Goal: Task Accomplishment & Management: Use online tool/utility

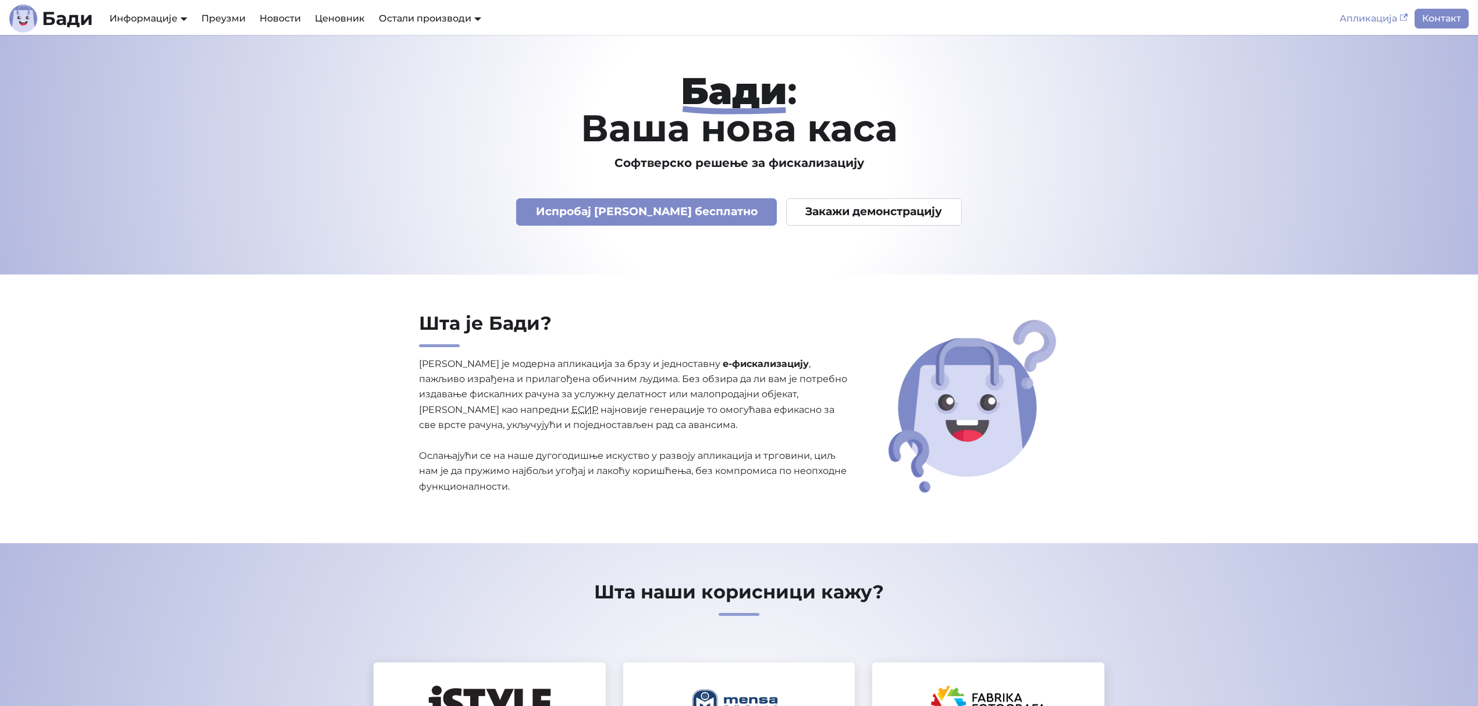
click at [1351, 23] on link "Апликација" at bounding box center [1373, 19] width 82 height 20
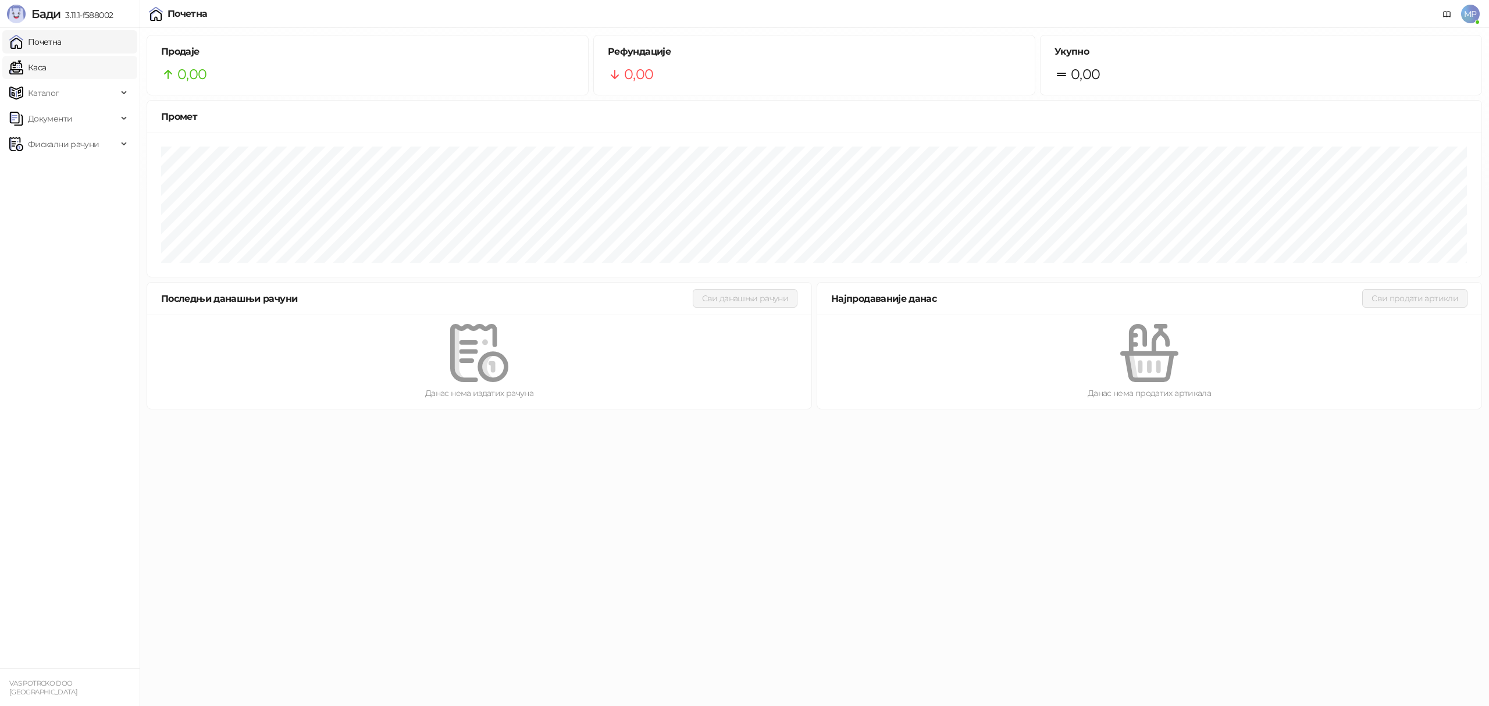
click at [46, 69] on link "Каса" at bounding box center [27, 67] width 37 height 23
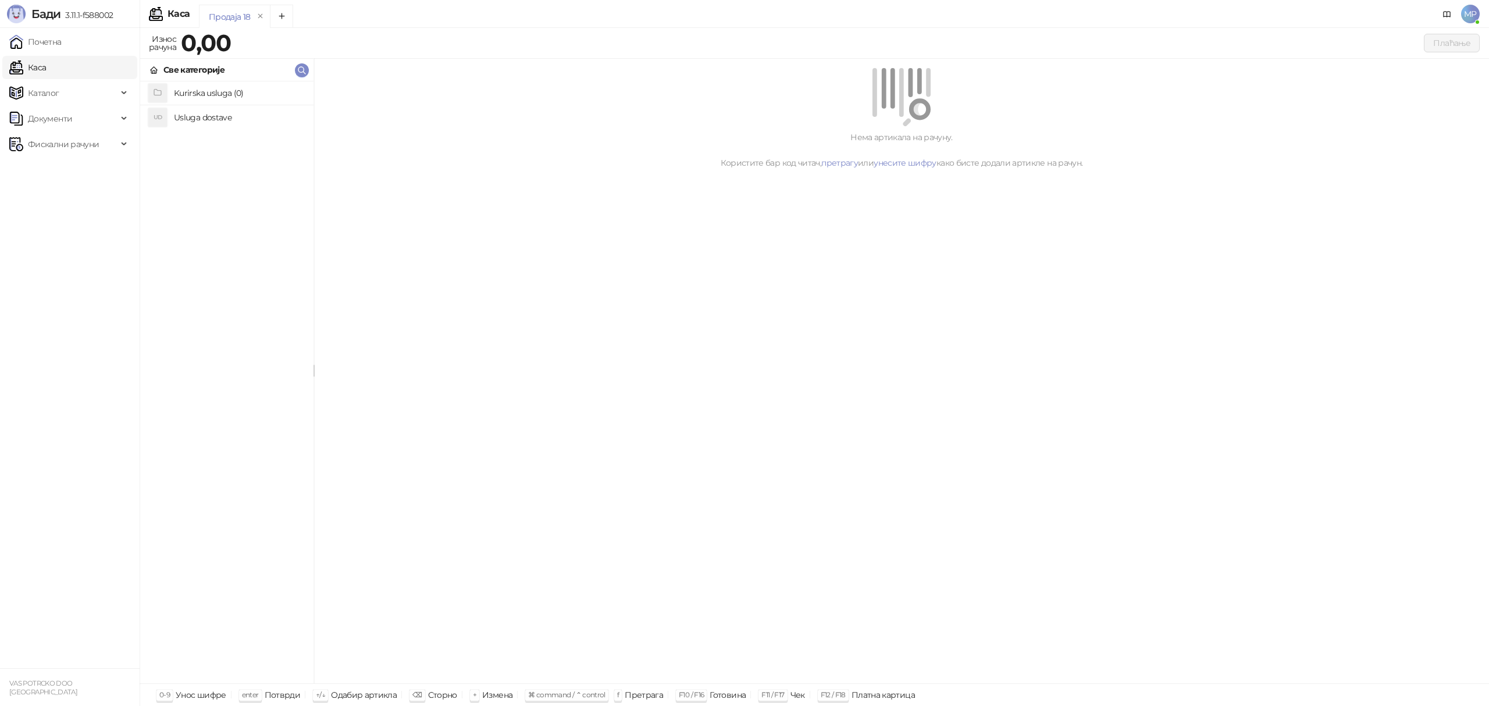
click at [203, 95] on h4 "Kurirska usluga (0)" at bounding box center [239, 93] width 130 height 19
click at [156, 69] on icon at bounding box center [154, 70] width 9 height 9
click at [201, 122] on h4 "Usluga dostave" at bounding box center [239, 117] width 130 height 19
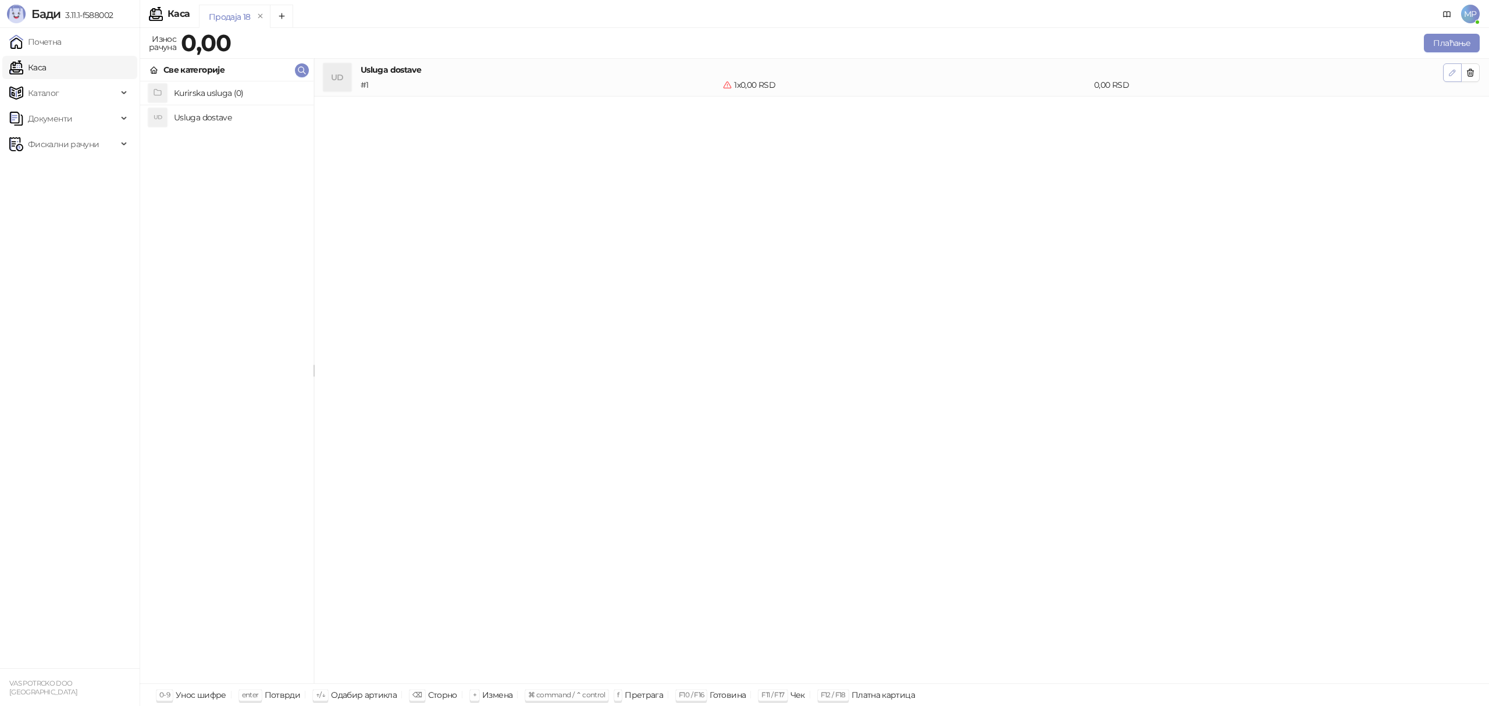
click at [1450, 73] on icon "button" at bounding box center [1453, 73] width 6 height 6
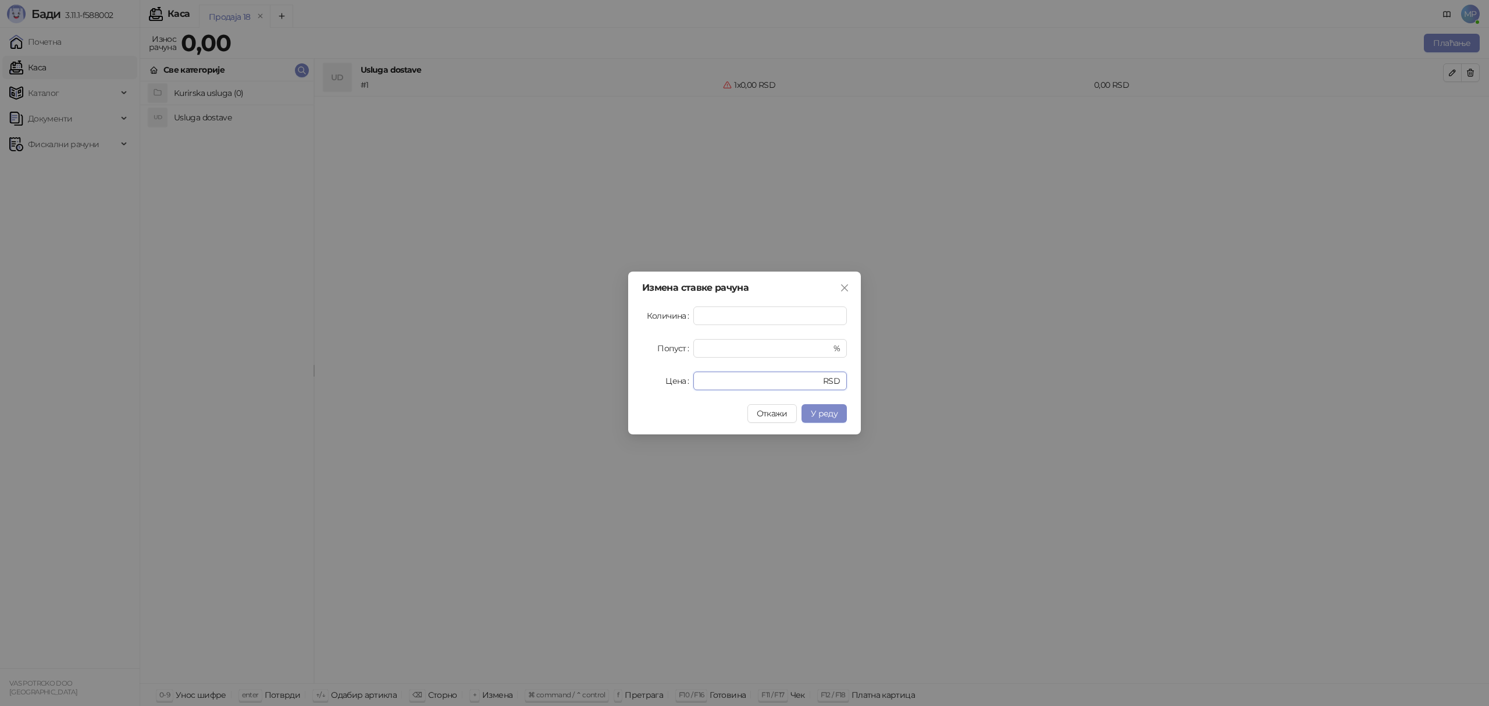
drag, startPoint x: 709, startPoint y: 382, endPoint x: 691, endPoint y: 386, distance: 17.9
click at [691, 386] on div "Цена * RSD" at bounding box center [744, 381] width 205 height 19
type input "****"
click at [831, 417] on span "У реду" at bounding box center [824, 413] width 27 height 10
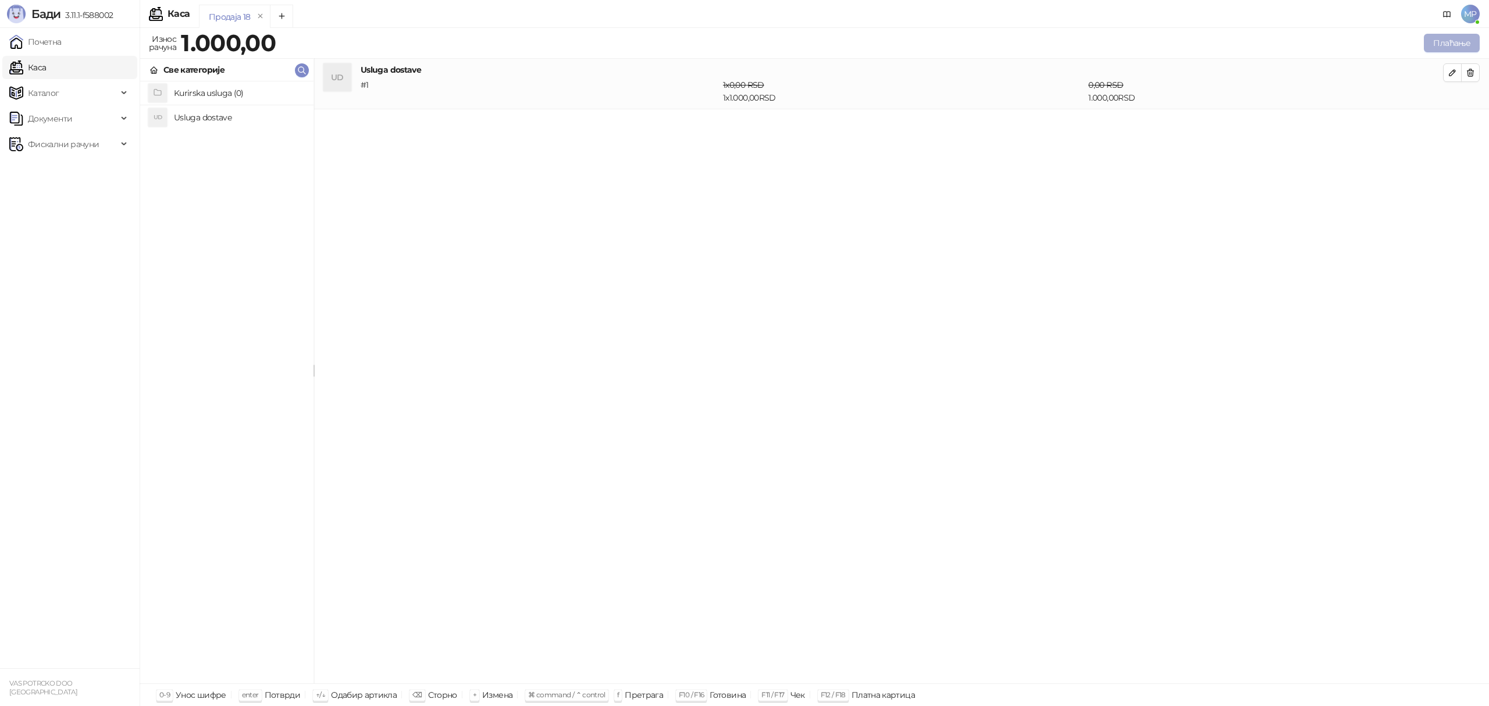
click at [1443, 45] on button "Плаћање" at bounding box center [1452, 43] width 56 height 19
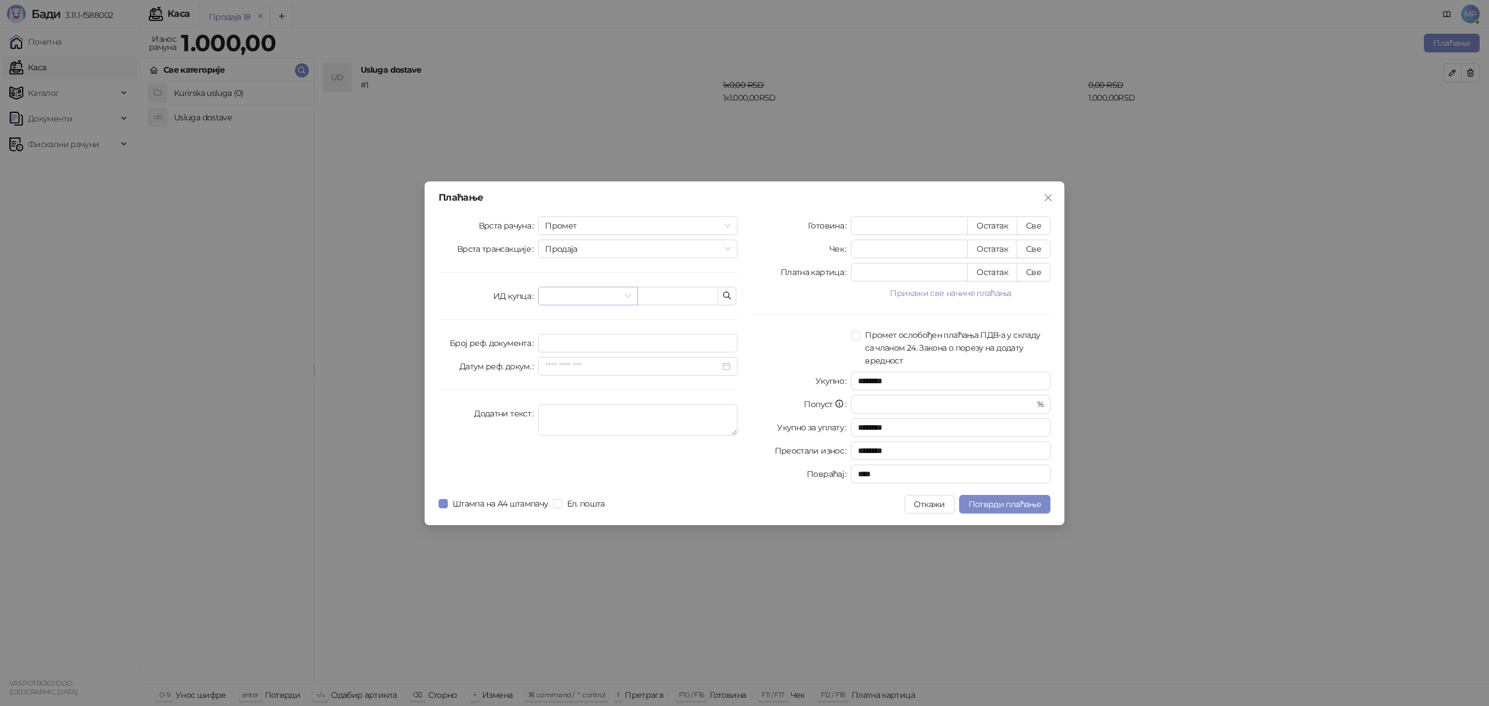
click at [591, 291] on input "search" at bounding box center [582, 295] width 75 height 17
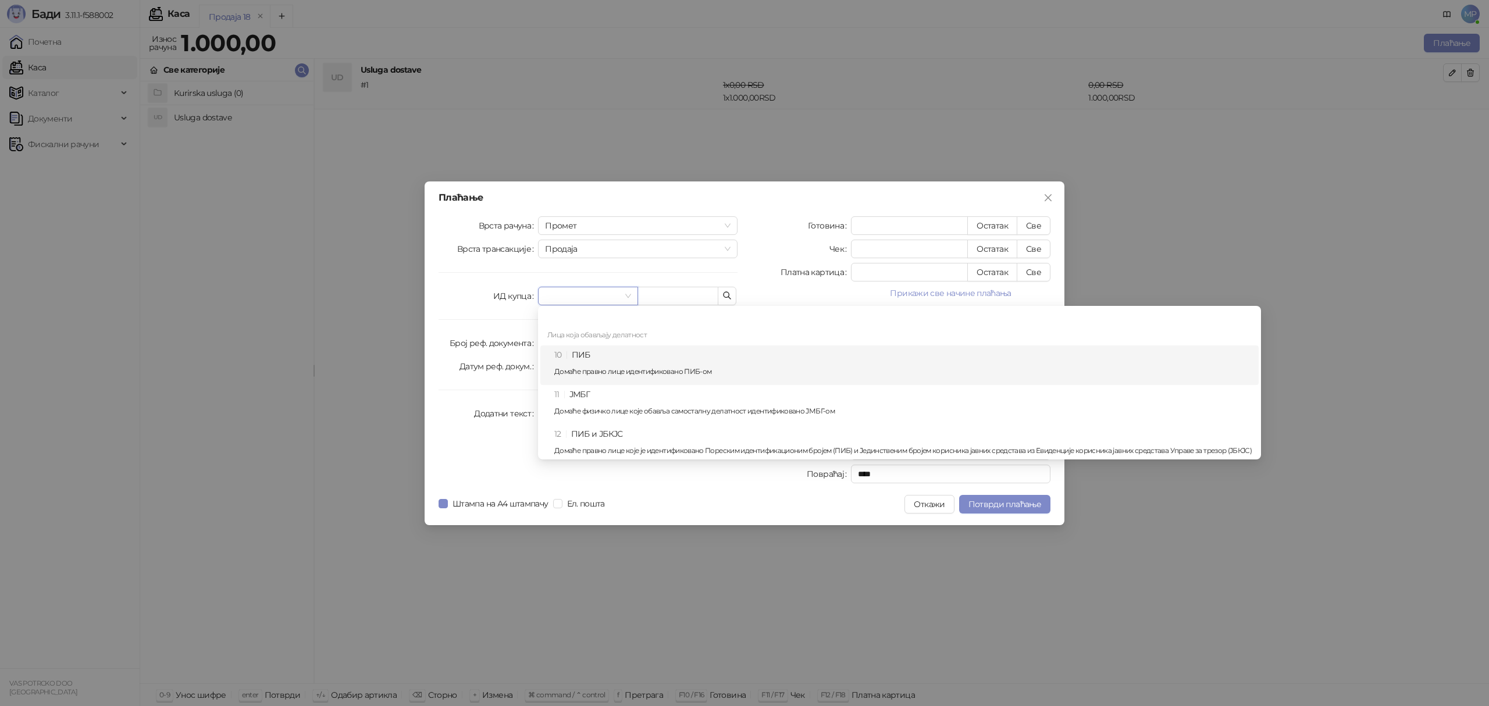
click at [592, 360] on div "10 ПИБ Домаће правно лице идентификовано ПИБ-ом" at bounding box center [903, 365] width 698 height 34
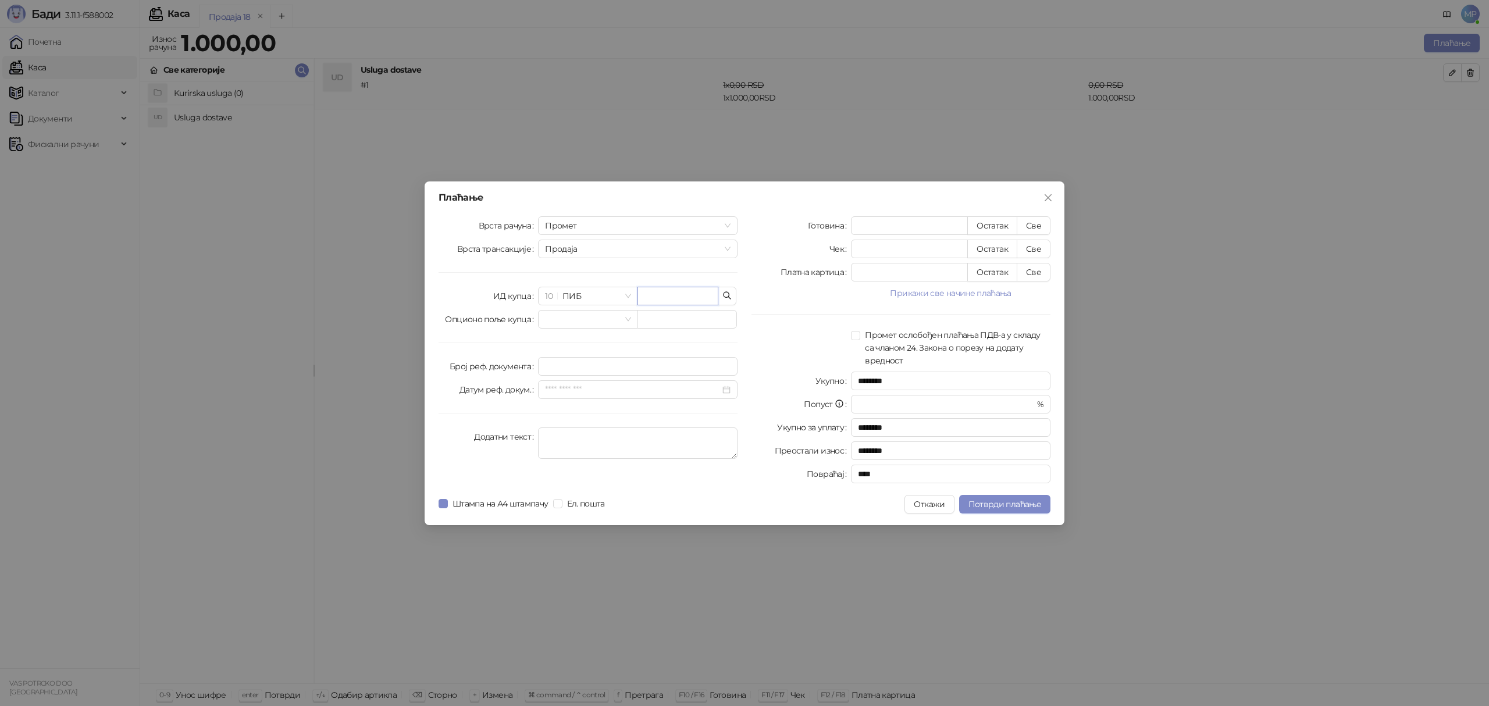
click at [685, 289] on input "text" at bounding box center [678, 296] width 81 height 19
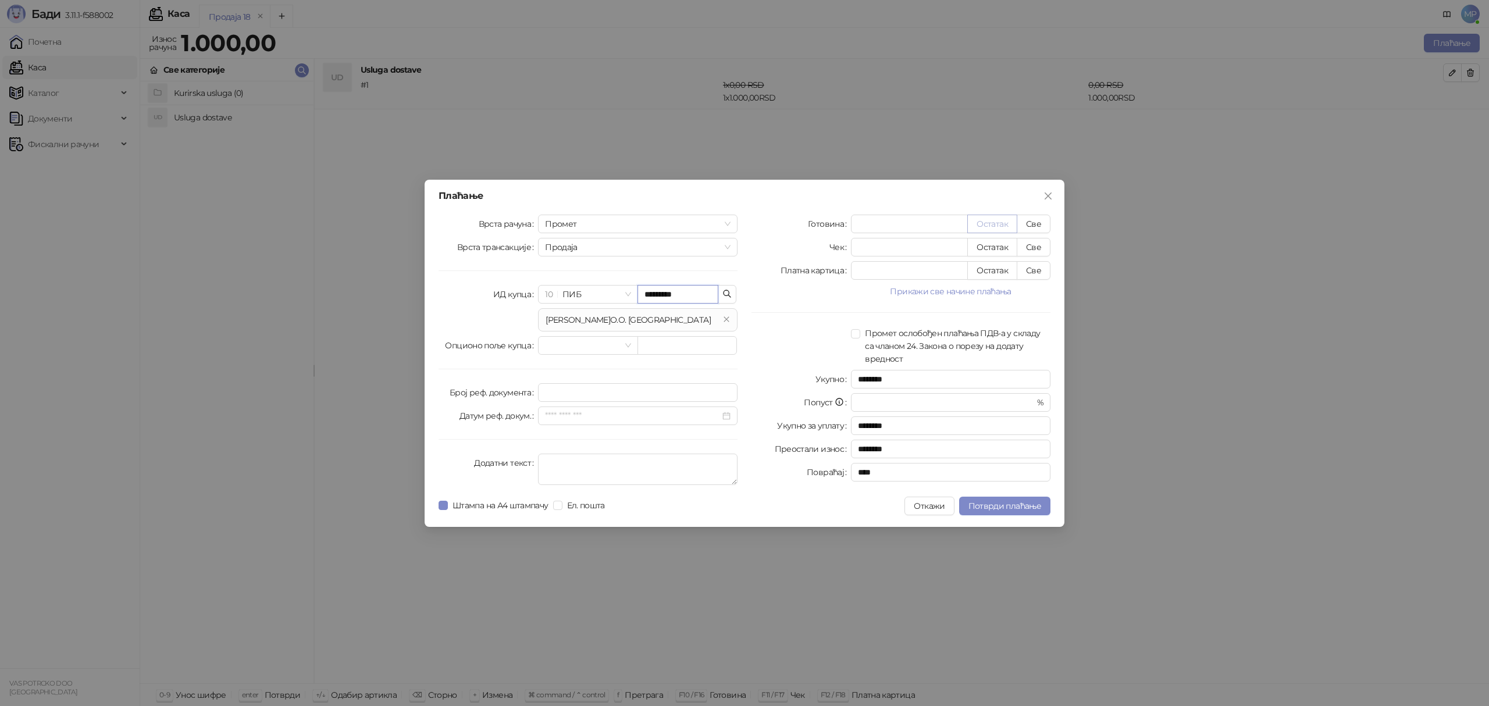
type input "*********"
click at [992, 222] on button "Остатак" at bounding box center [992, 224] width 50 height 19
type input "****"
click at [1001, 511] on span "Потврди плаћање" at bounding box center [1005, 506] width 73 height 10
